Goal: Navigation & Orientation: Find specific page/section

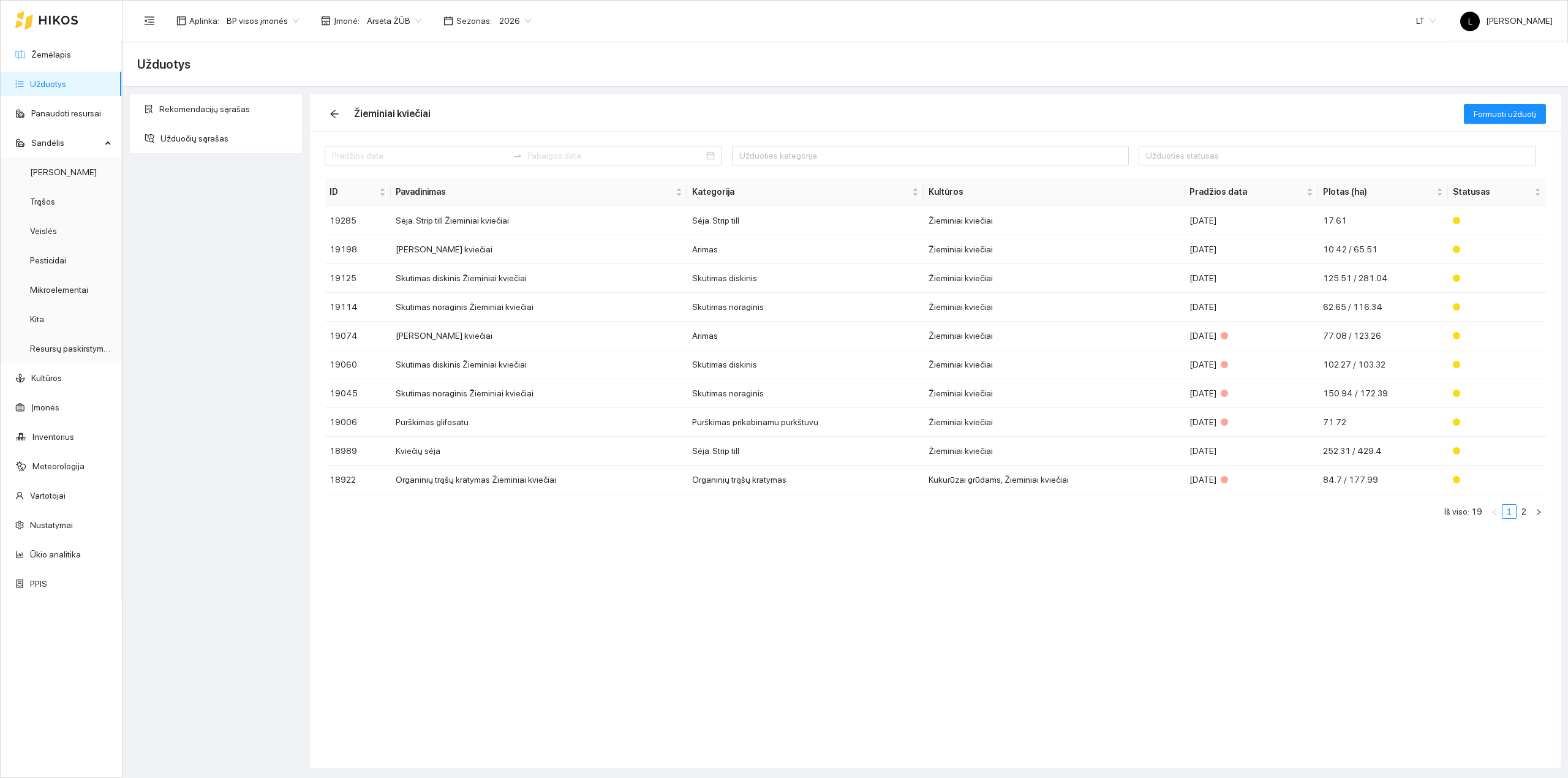
click at [45, 24] on icon at bounding box center [58, 20] width 40 height 10
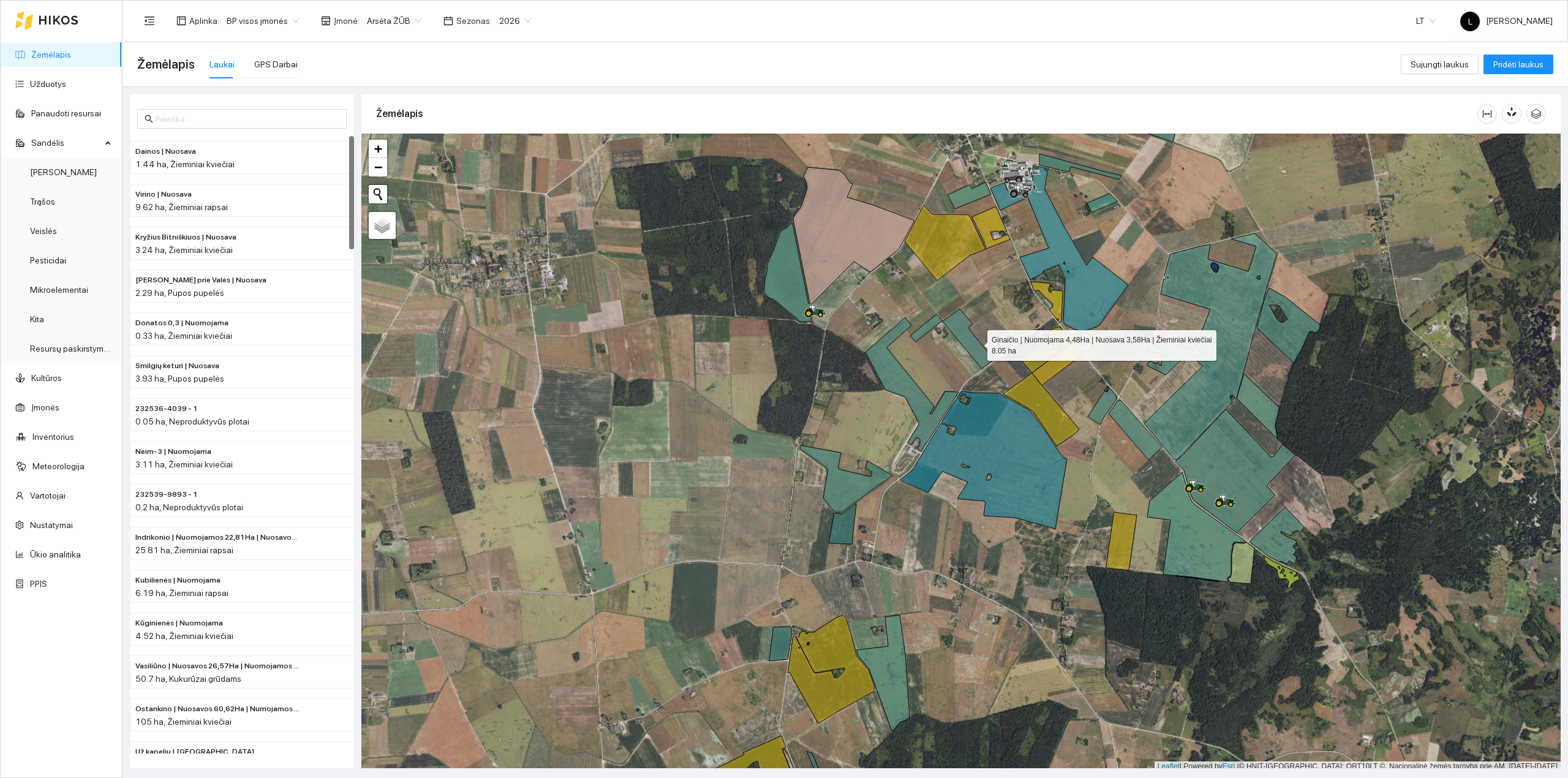
scroll to position [3, 0]
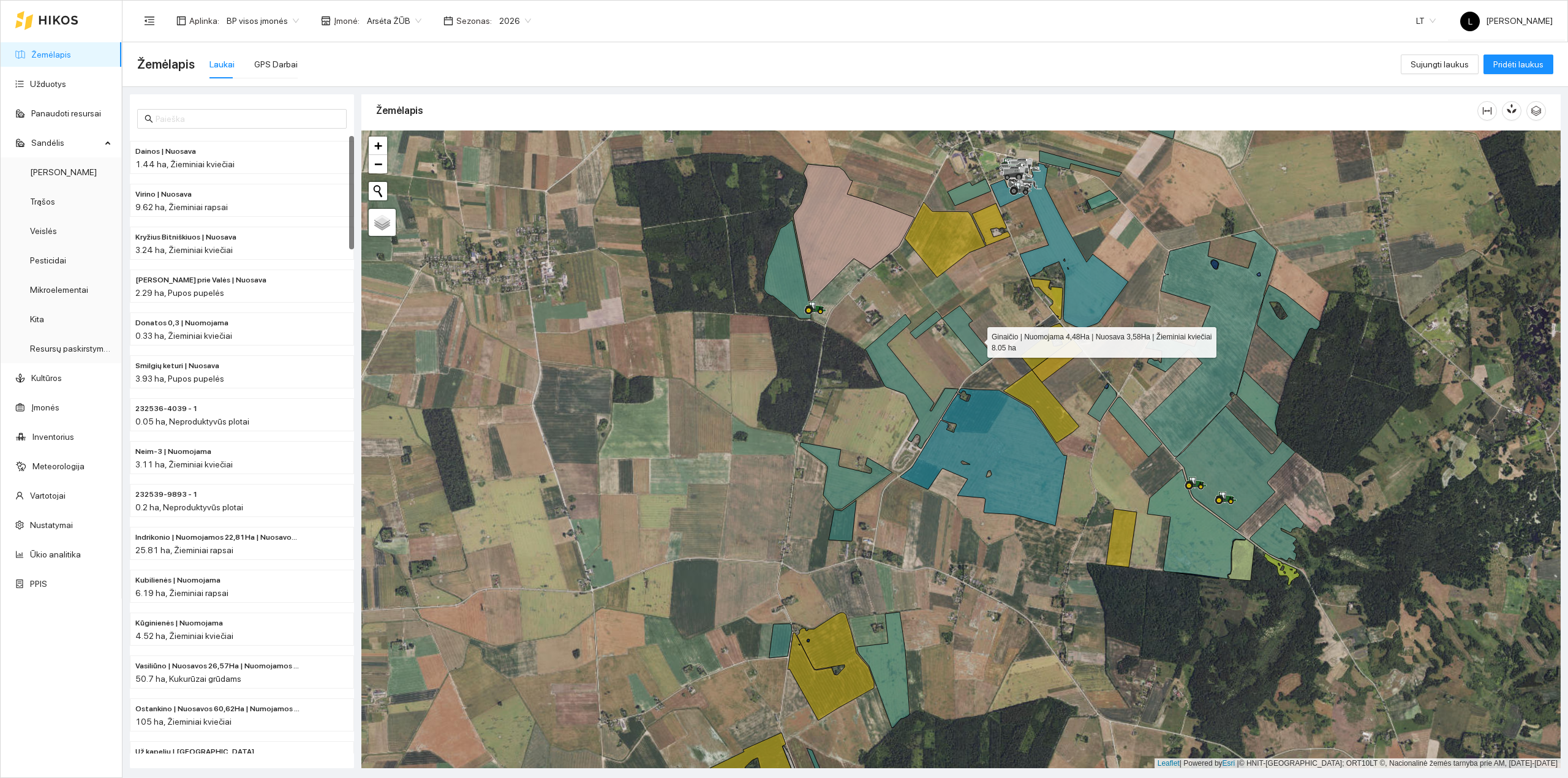
drag, startPoint x: 921, startPoint y: 378, endPoint x: 812, endPoint y: 410, distance: 113.6
click at [943, 366] on icon at bounding box center [969, 336] width 52 height 60
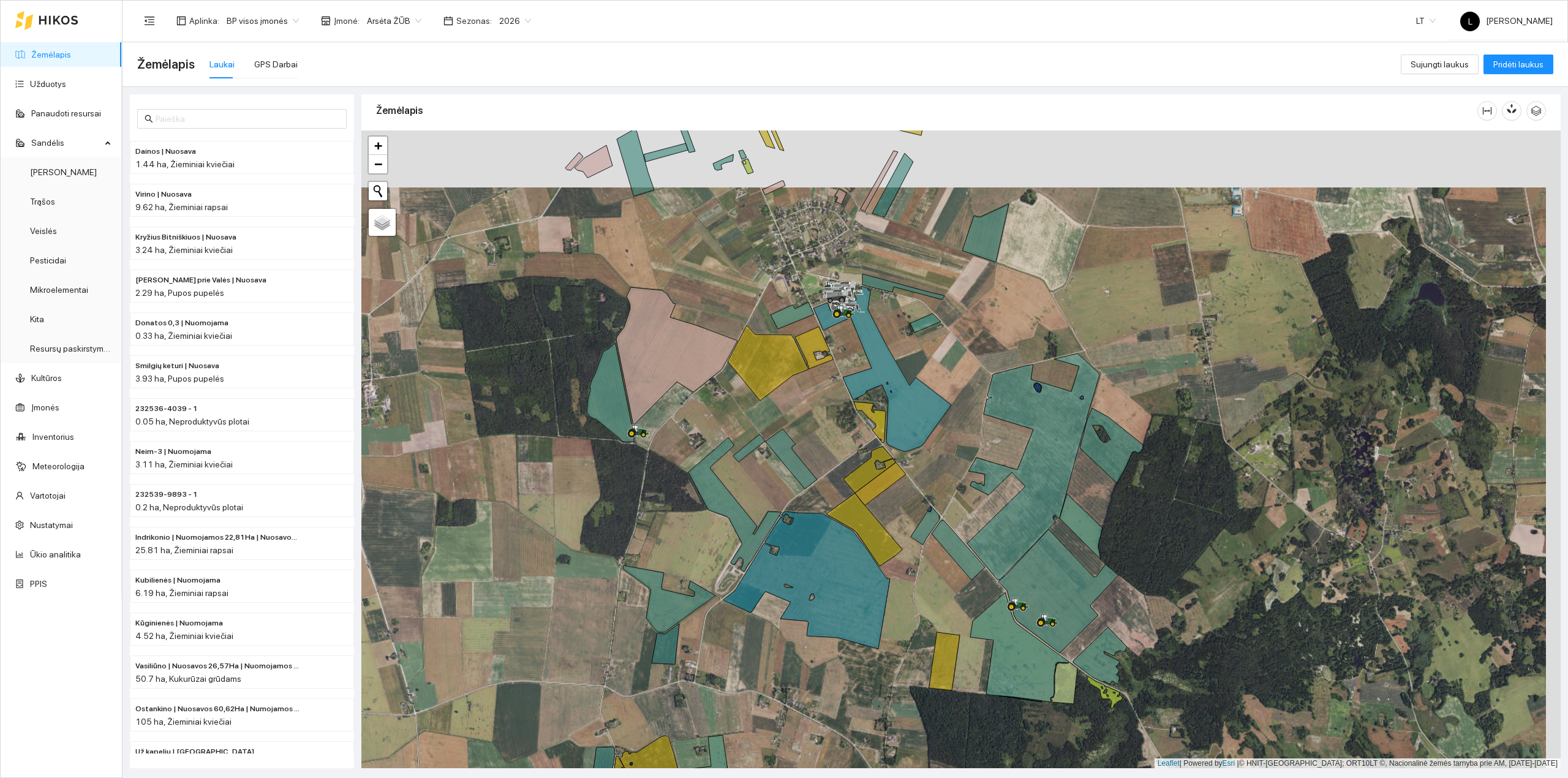
drag, startPoint x: 804, startPoint y: 370, endPoint x: 767, endPoint y: 459, distance: 96.4
click at [767, 459] on div at bounding box center [961, 449] width 1200 height 638
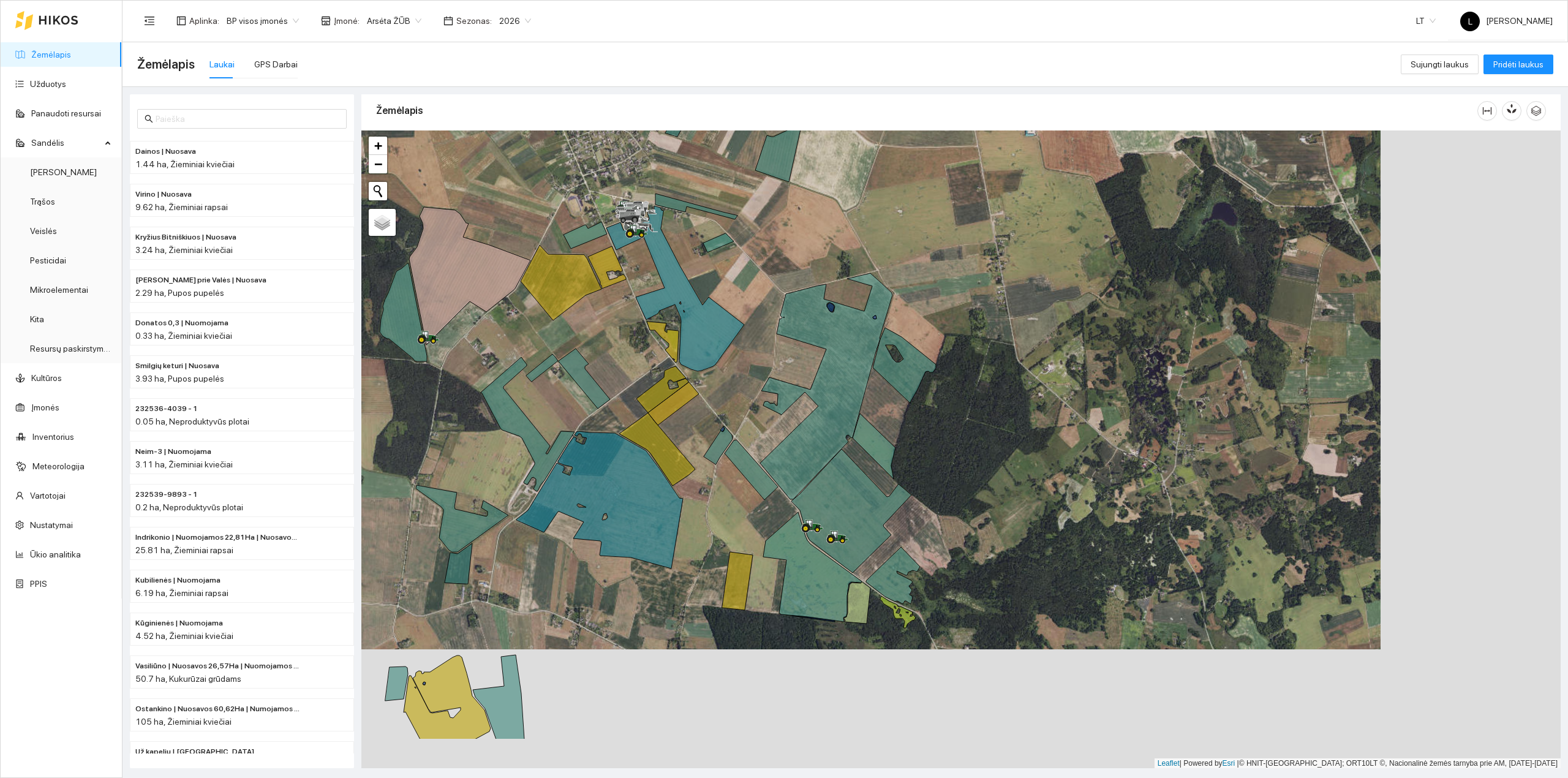
drag, startPoint x: 838, startPoint y: 452, endPoint x: 586, endPoint y: 353, distance: 270.7
click at [562, 332] on div at bounding box center [961, 449] width 1200 height 638
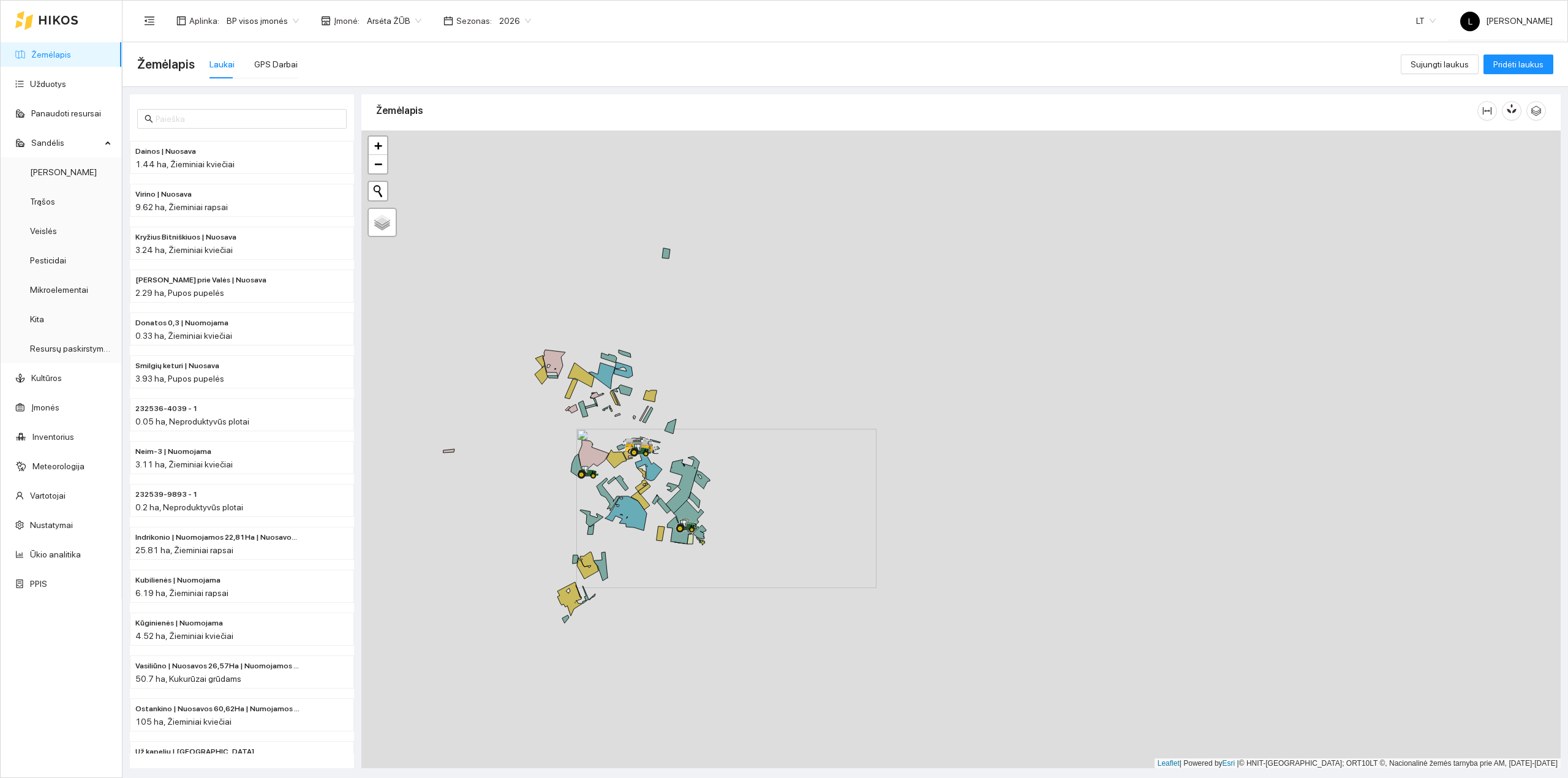
drag, startPoint x: 642, startPoint y: 376, endPoint x: 689, endPoint y: 452, distance: 89.4
click at [689, 452] on div at bounding box center [961, 449] width 1200 height 638
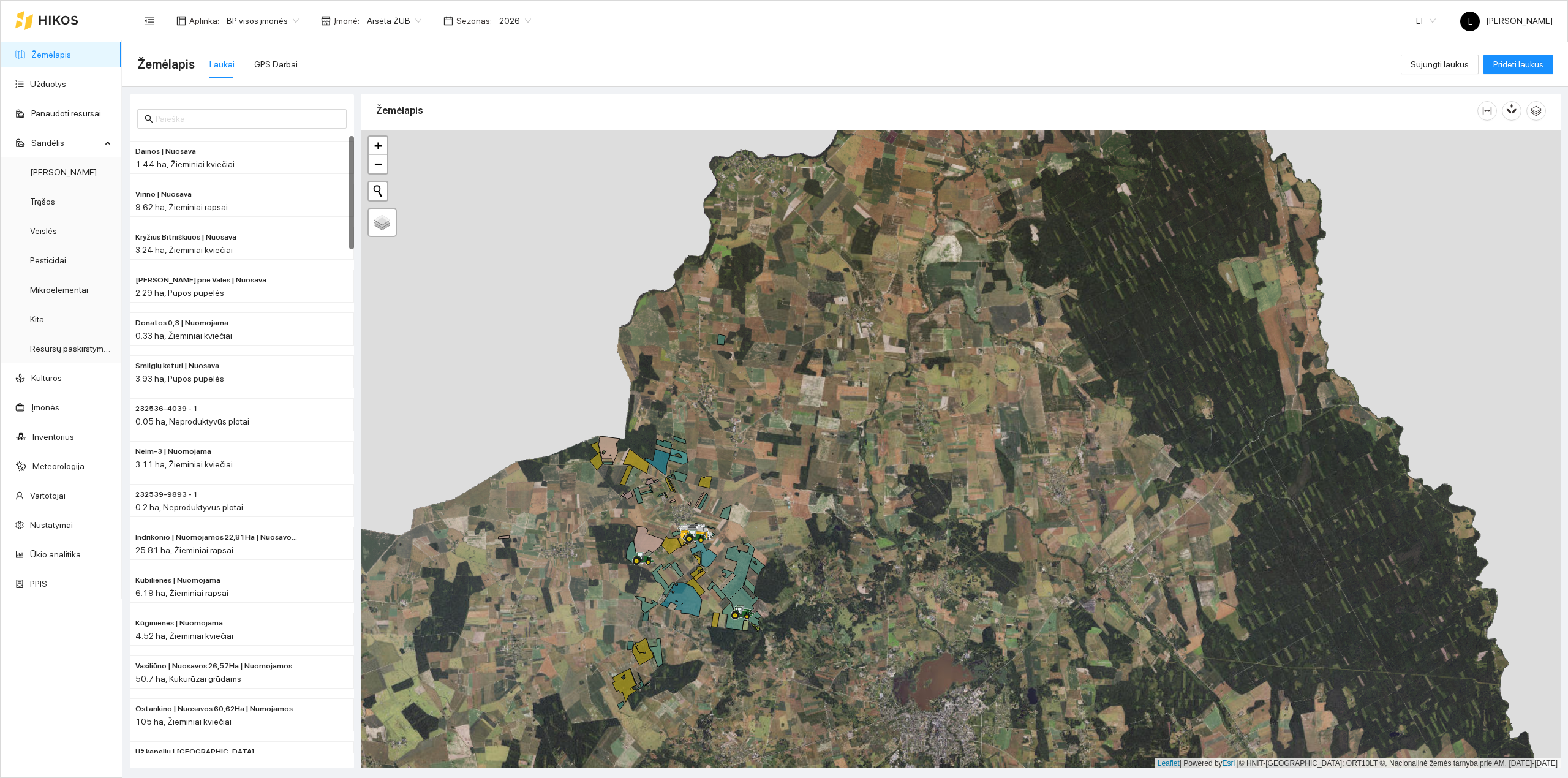
click at [42, 54] on link "Žemėlapis" at bounding box center [51, 54] width 40 height 10
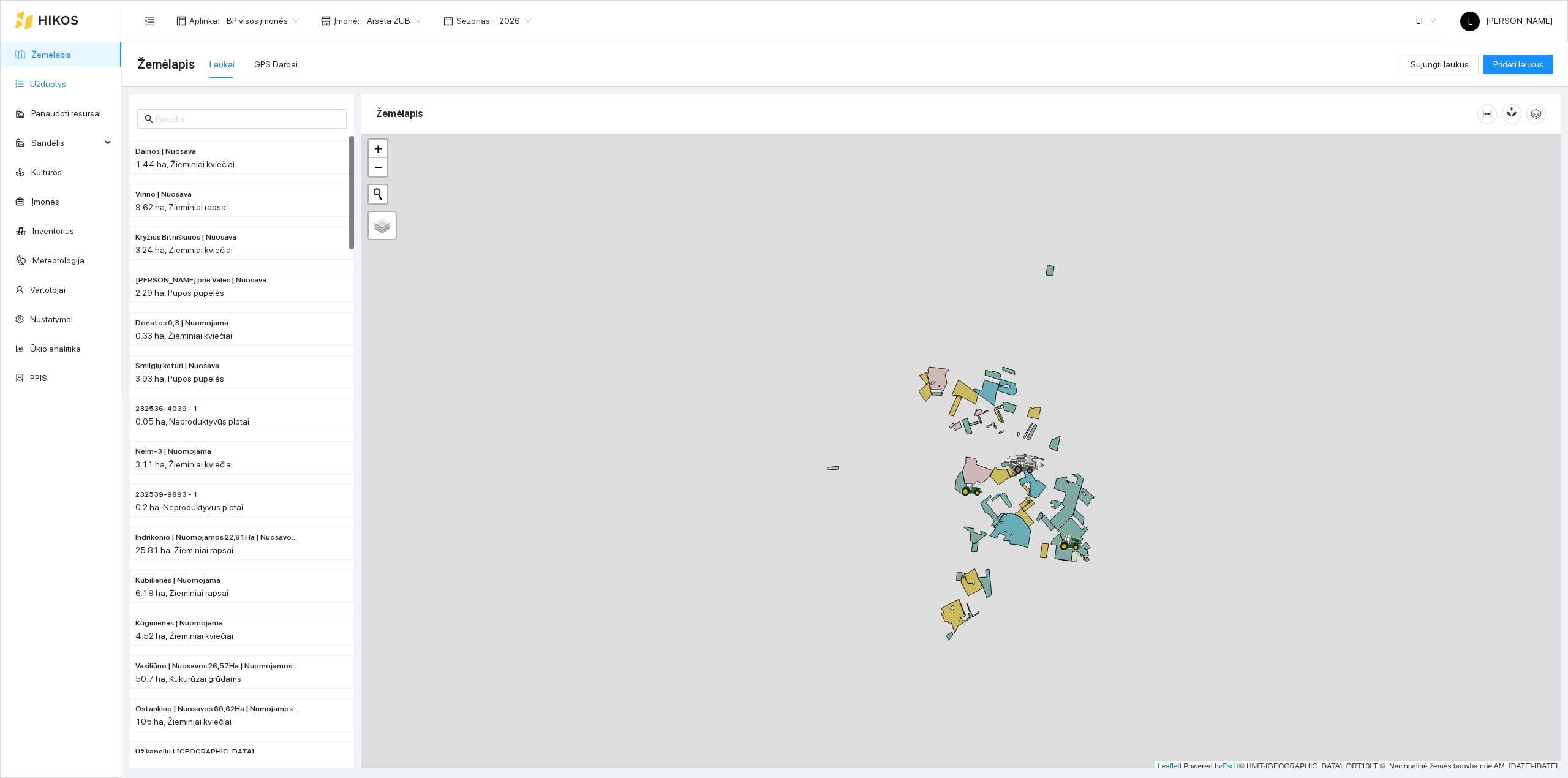
click at [52, 87] on link "Užduotys" at bounding box center [48, 84] width 36 height 10
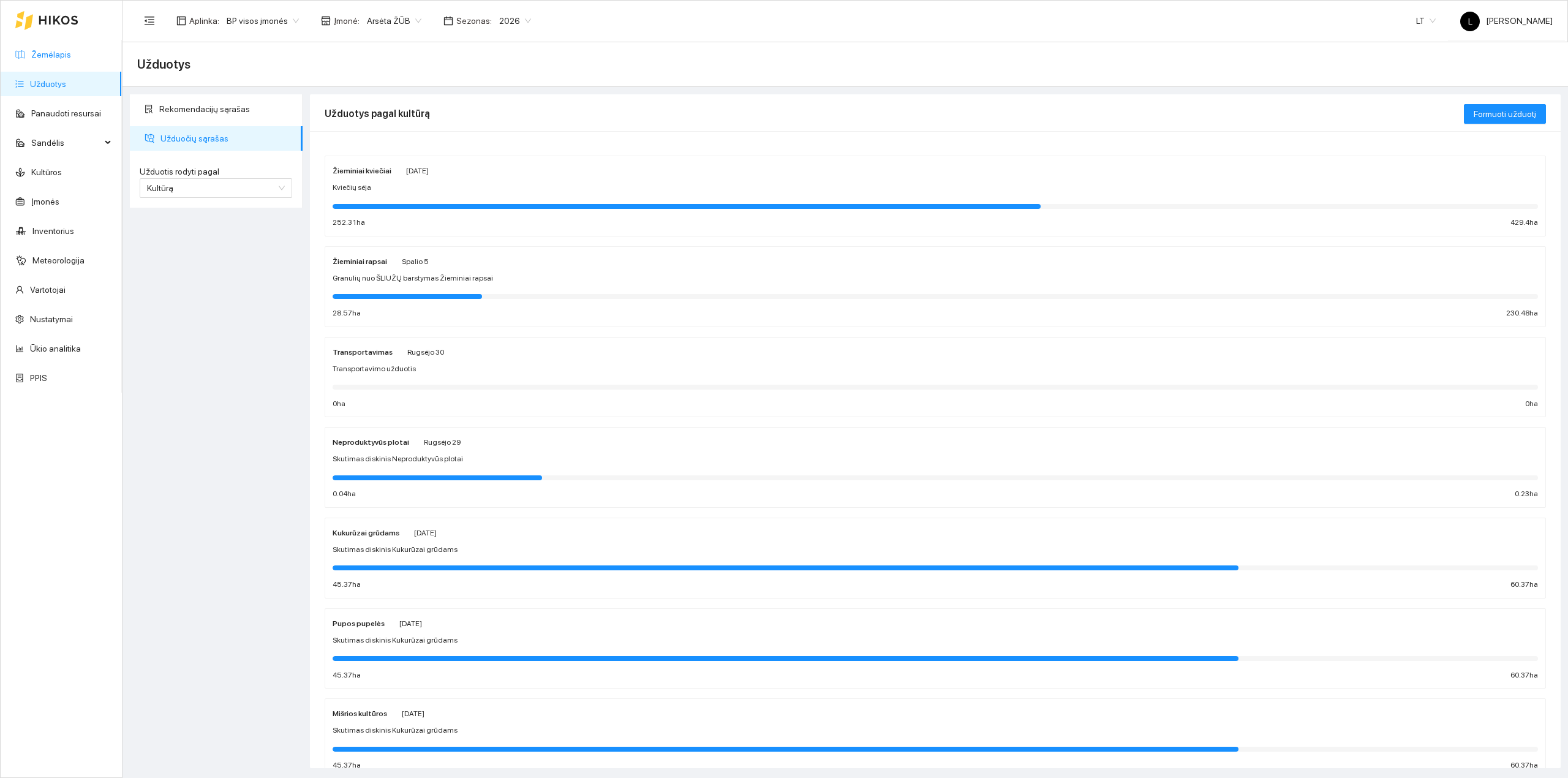
click at [34, 60] on link "Žemėlapis" at bounding box center [51, 54] width 40 height 10
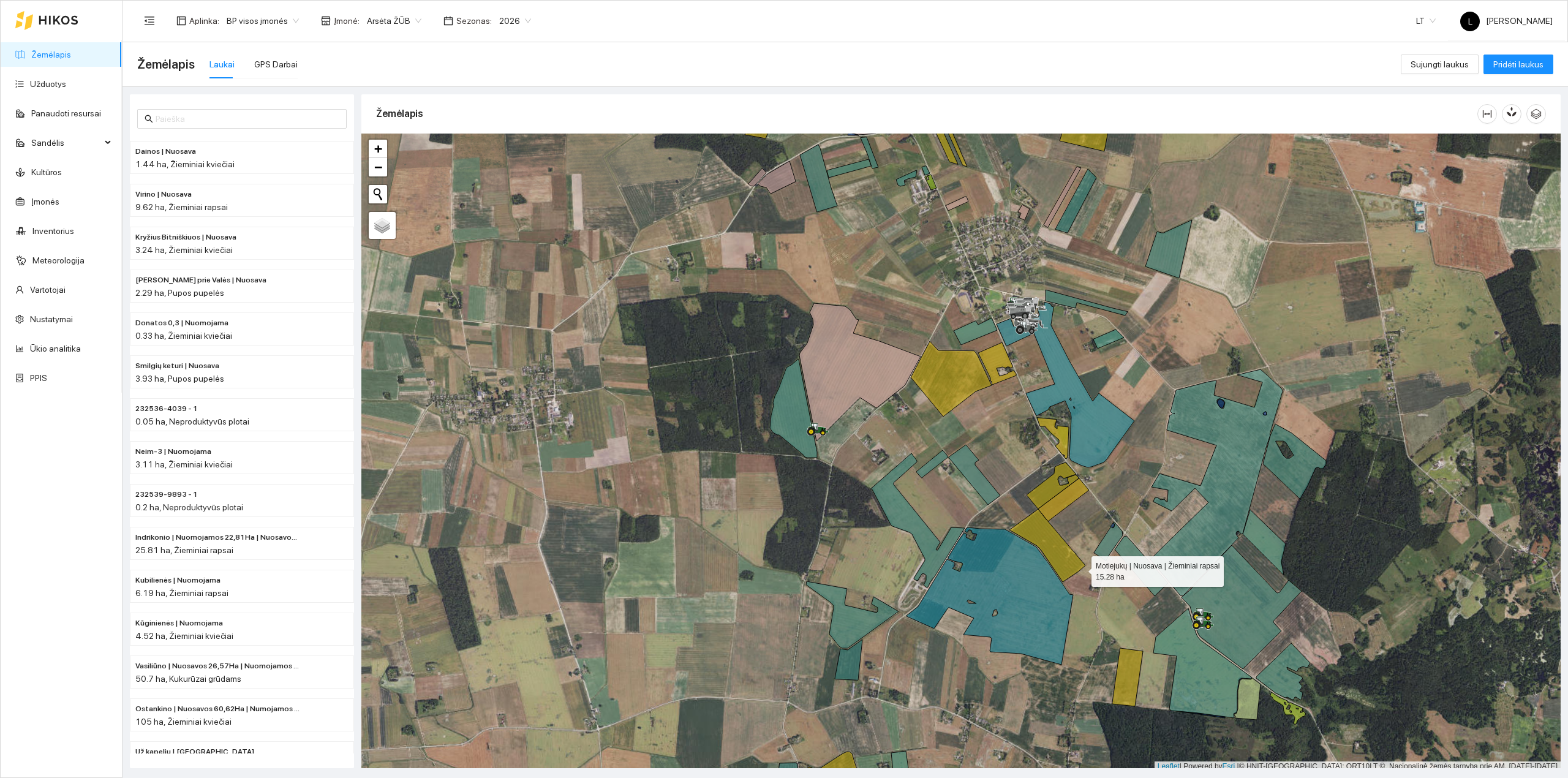
scroll to position [3, 0]
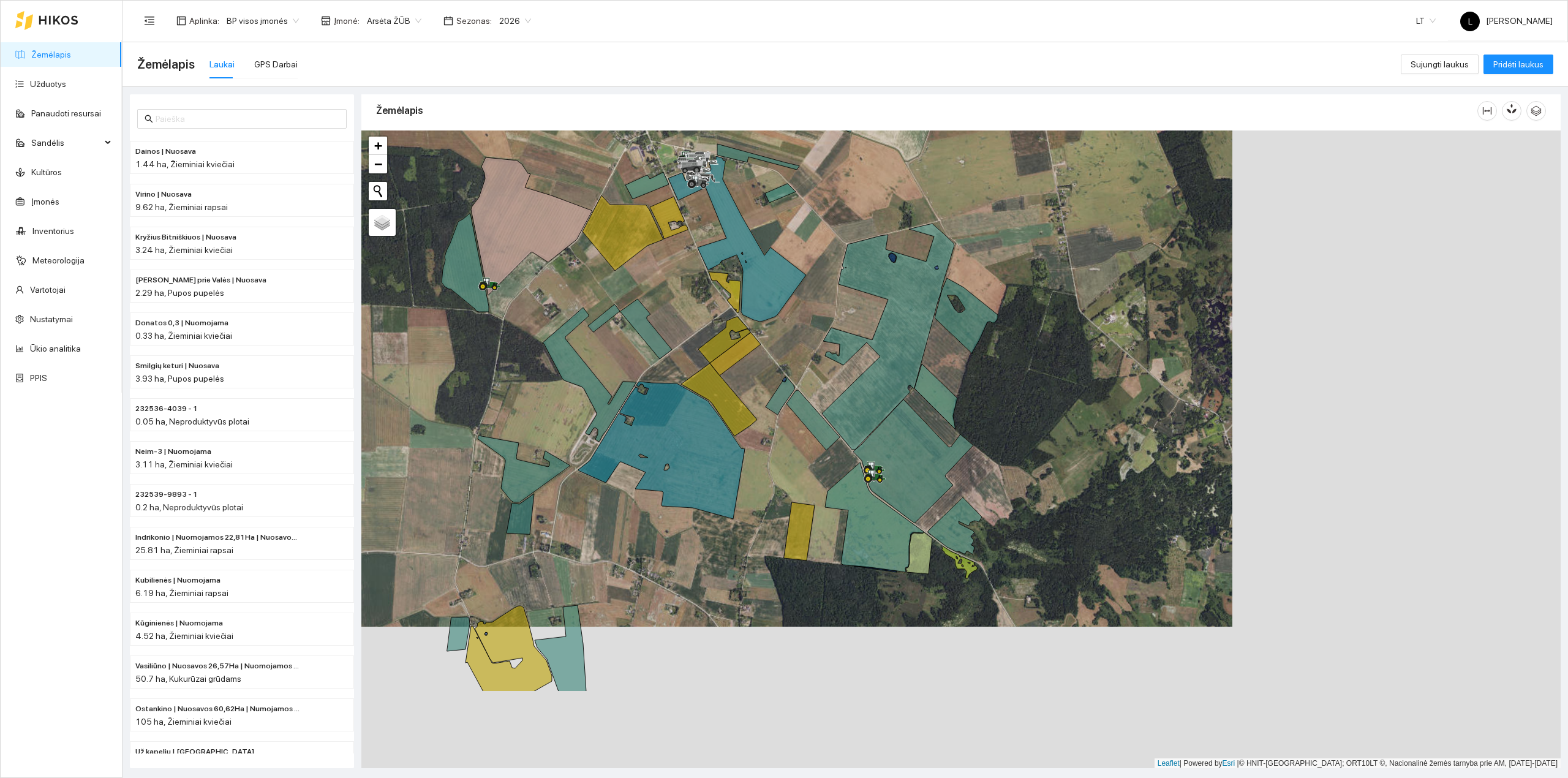
drag, startPoint x: 1078, startPoint y: 569, endPoint x: 751, endPoint y: 426, distance: 356.9
click at [751, 426] on div at bounding box center [961, 449] width 1200 height 638
click at [1507, 110] on icon "button" at bounding box center [1509, 111] width 5 height 5
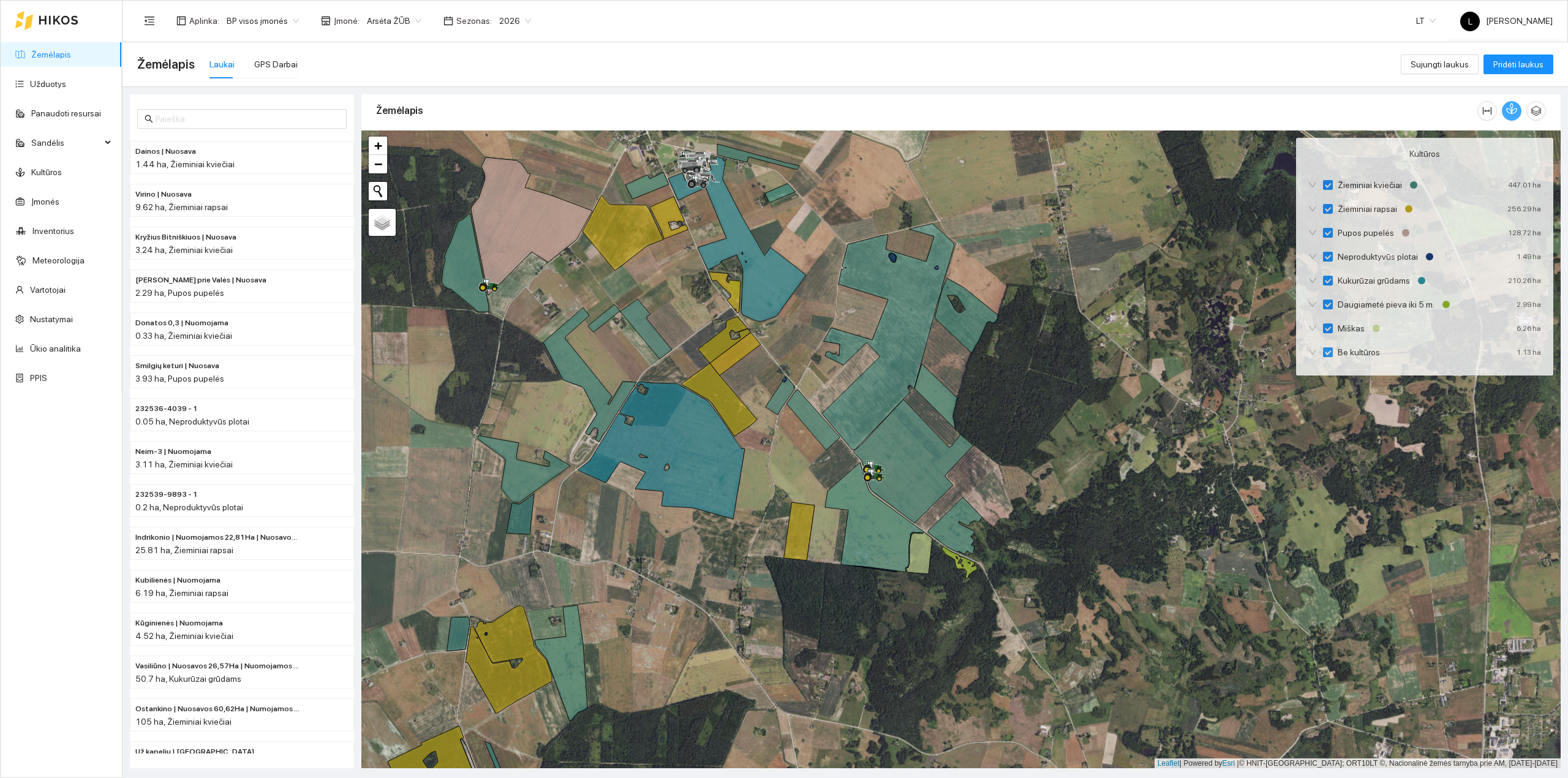
click at [1506, 111] on icon "button" at bounding box center [1512, 108] width 11 height 11
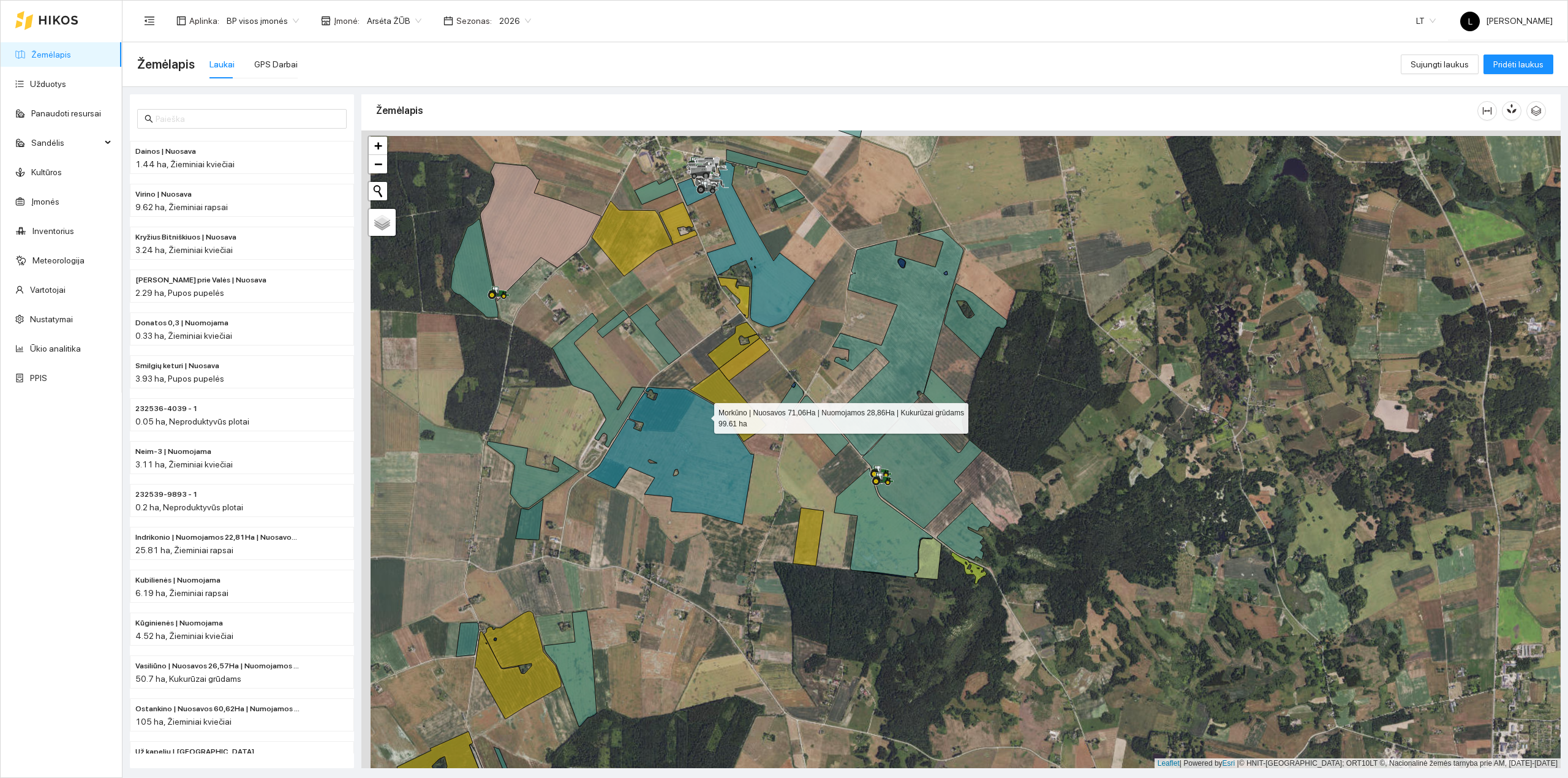
drag, startPoint x: 687, startPoint y: 405, endPoint x: 814, endPoint y: 520, distance: 171.3
click at [754, 513] on icon at bounding box center [671, 456] width 167 height 137
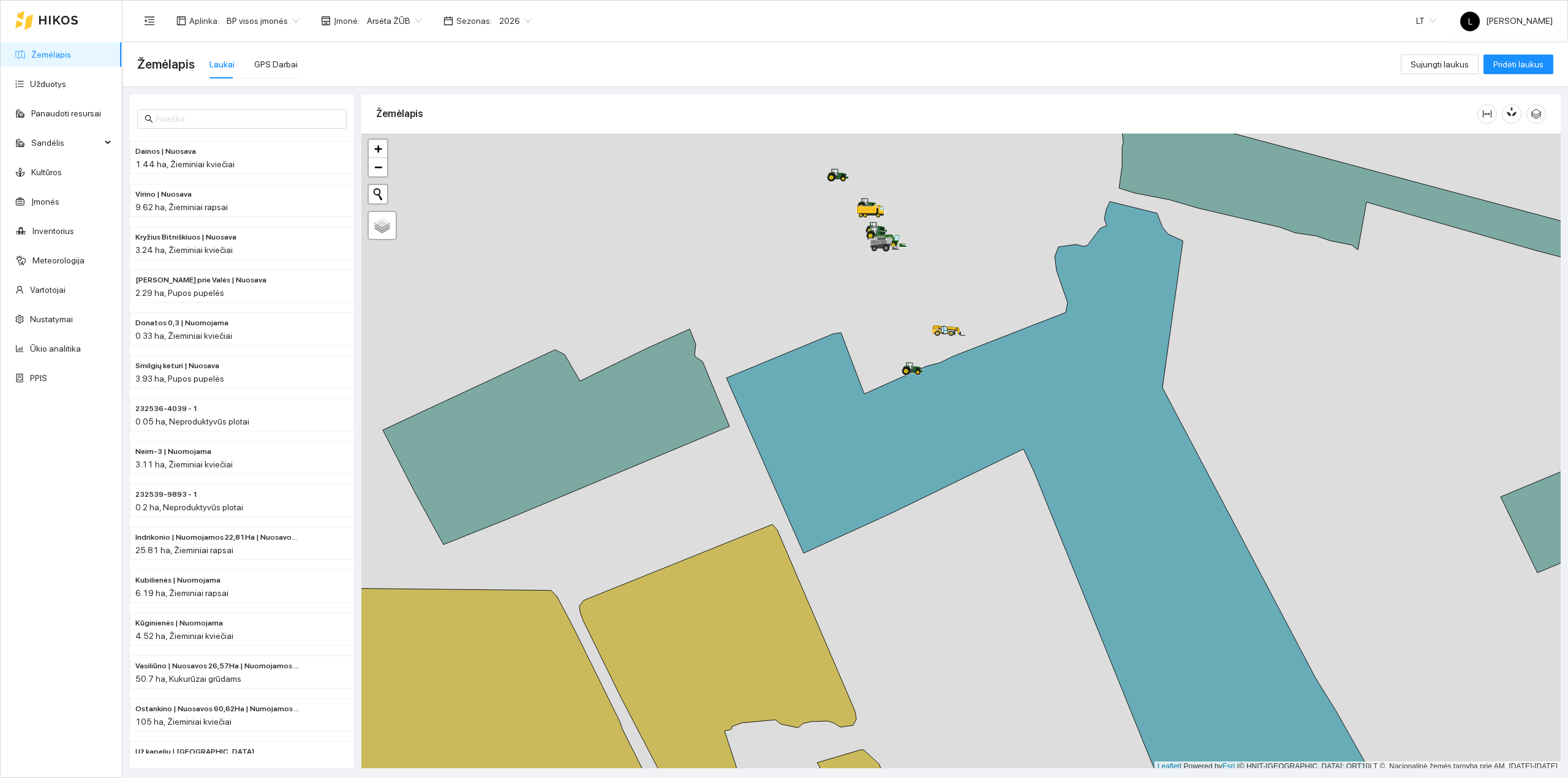
scroll to position [3, 0]
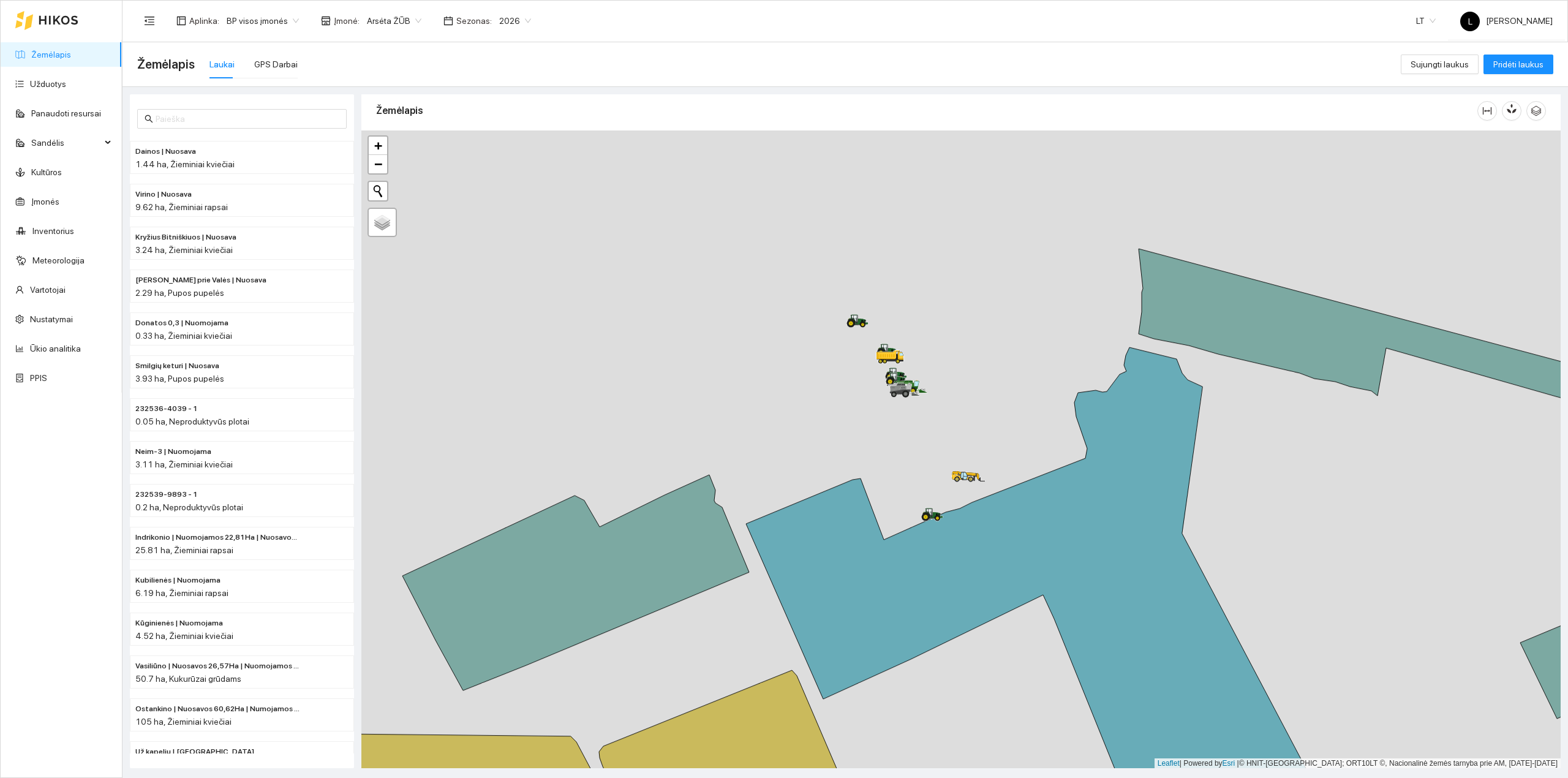
drag, startPoint x: 944, startPoint y: 365, endPoint x: 934, endPoint y: 403, distance: 39.3
click at [951, 424] on div at bounding box center [961, 449] width 1200 height 638
